Goal: Task Accomplishment & Management: Manage account settings

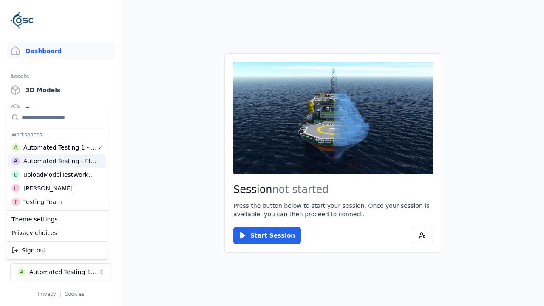
click at [272, 153] on html "Support Dashboard Assets 3D Models Scenes Datasets Recordings Support Documenta…" at bounding box center [272, 153] width 544 height 306
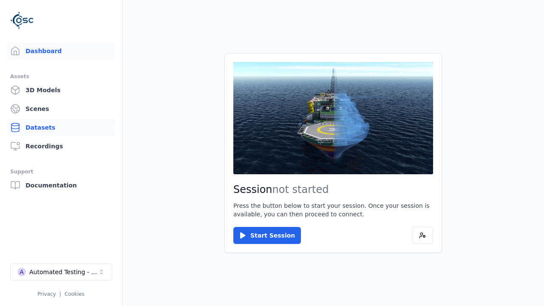
click at [61, 127] on link "Datasets" at bounding box center [61, 127] width 108 height 17
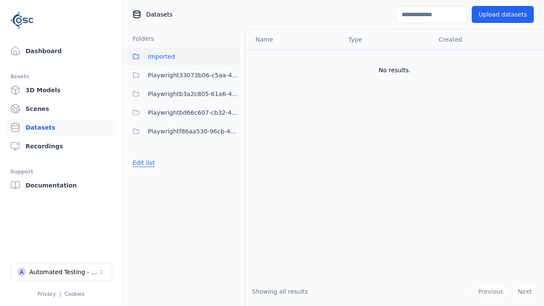
click at [142, 163] on button "Edit list" at bounding box center [143, 162] width 32 height 15
click at [149, 178] on button "Done editing" at bounding box center [151, 177] width 48 height 15
click at [61, 127] on link "Datasets" at bounding box center [61, 127] width 108 height 17
click at [142, 163] on button "Edit list" at bounding box center [143, 162] width 32 height 15
click at [150, 163] on link "Create folder" at bounding box center [152, 162] width 39 height 8
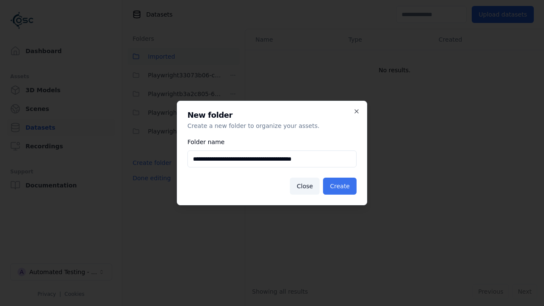
type input "**********"
click at [341, 186] on button "Create" at bounding box center [340, 186] width 34 height 17
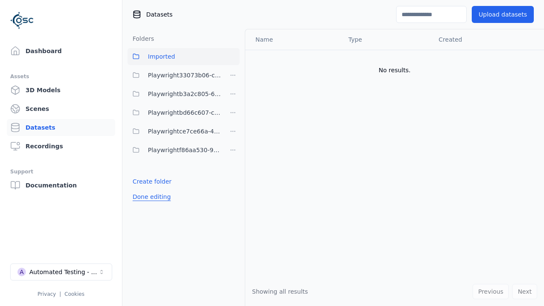
click at [149, 197] on button "Done editing" at bounding box center [151, 196] width 48 height 15
click at [142, 181] on button "Edit list" at bounding box center [143, 181] width 32 height 15
click at [233, 131] on html "Support Dashboard Assets 3D Models Scenes Datasets Recordings Support Documenta…" at bounding box center [272, 153] width 544 height 306
click at [272, 153] on html "Support Dashboard Assets 3D Models Scenes Datasets Recordings Support Documenta…" at bounding box center [272, 153] width 544 height 306
click at [149, 197] on button "Done editing" at bounding box center [151, 196] width 48 height 15
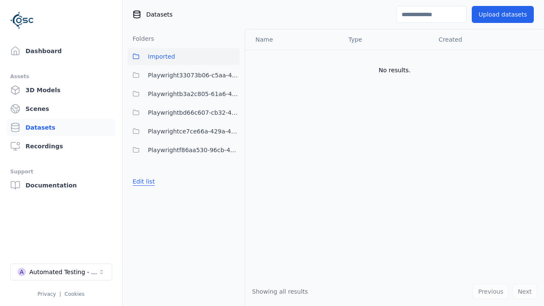
click at [142, 181] on button "Edit list" at bounding box center [143, 181] width 32 height 15
click at [233, 131] on html "Support Dashboard Assets 3D Models Scenes Datasets Recordings Support Documenta…" at bounding box center [272, 153] width 544 height 306
click at [232, 176] on div "Delete" at bounding box center [235, 176] width 57 height 14
